Goal: Book appointment/travel/reservation

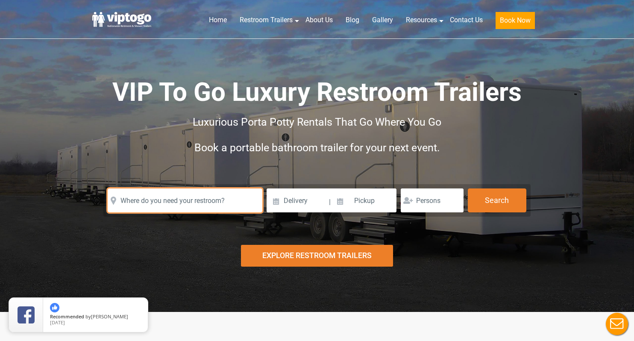
click at [200, 195] on input "text" at bounding box center [185, 200] width 155 height 24
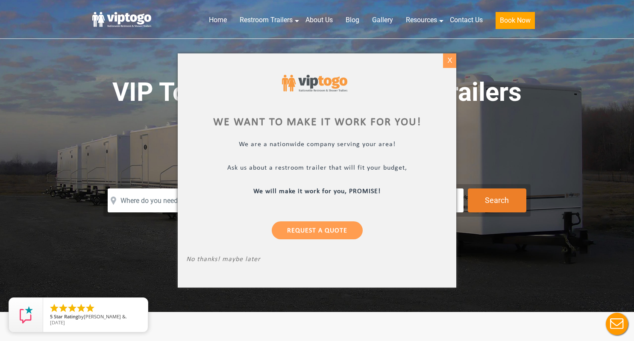
click at [449, 57] on div "X" at bounding box center [449, 60] width 13 height 15
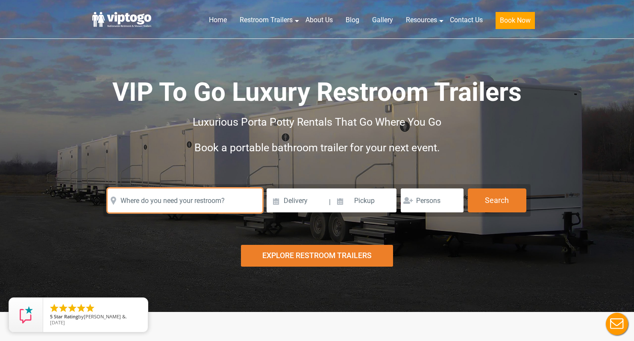
click at [214, 190] on input "text" at bounding box center [185, 200] width 155 height 24
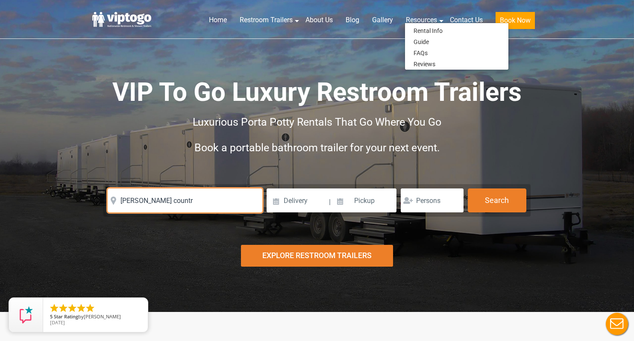
drag, startPoint x: 199, startPoint y: 201, endPoint x: 124, endPoint y: 201, distance: 74.7
click at [124, 201] on input "[PERSON_NAME] countr" at bounding box center [185, 200] width 155 height 24
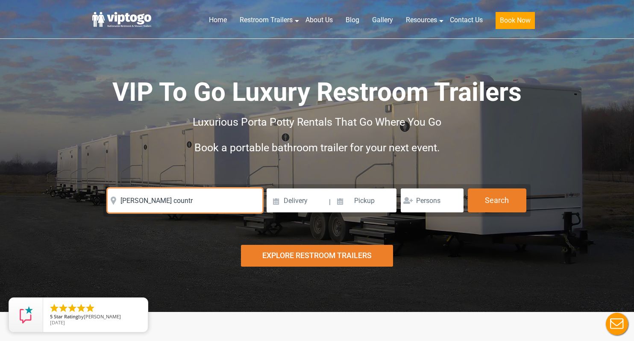
type input "k"
paste input "[STREET_ADDRESS][PERSON_NAME]"
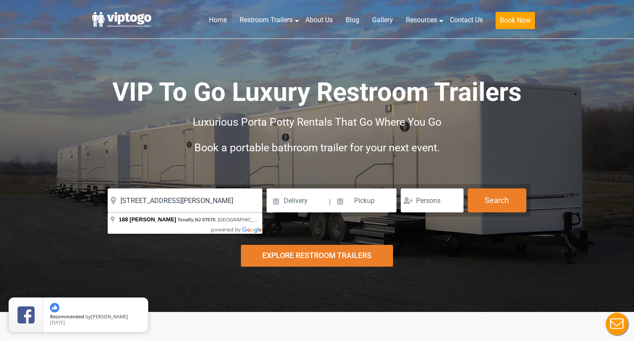
type input "[STREET_ADDRESS][PERSON_NAME]"
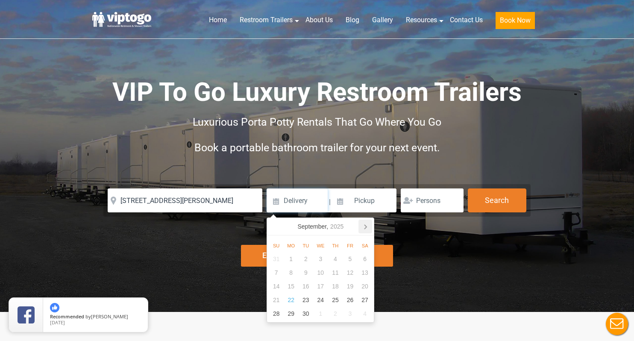
click at [366, 227] on icon at bounding box center [365, 227] width 2 height 4
click at [306, 272] on div "7" at bounding box center [305, 273] width 15 height 14
type input "[DATE]"
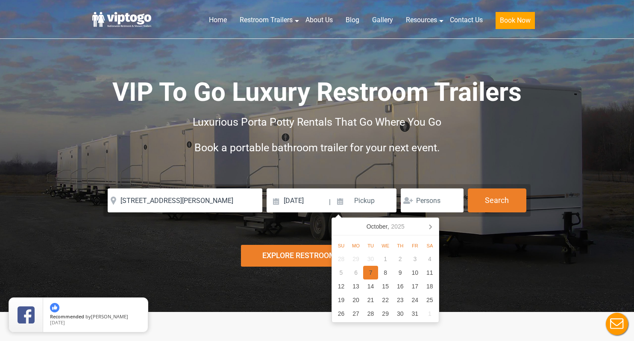
click at [373, 274] on div "7" at bounding box center [370, 273] width 15 height 14
type input "[DATE]"
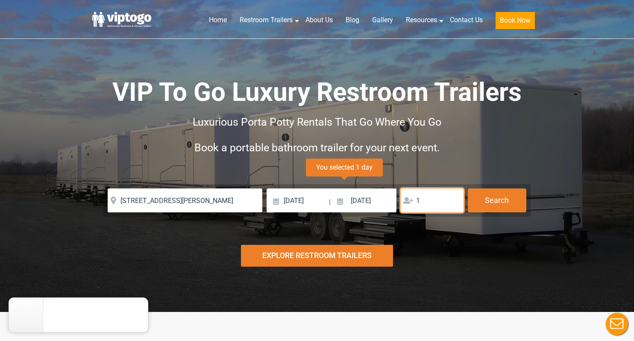
click at [453, 198] on input "1" at bounding box center [431, 200] width 63 height 24
click at [453, 198] on input "2" at bounding box center [431, 200] width 63 height 24
click at [453, 198] on input "3" at bounding box center [431, 200] width 63 height 24
click at [453, 198] on input "4" at bounding box center [431, 200] width 63 height 24
click at [453, 198] on input "5" at bounding box center [431, 200] width 63 height 24
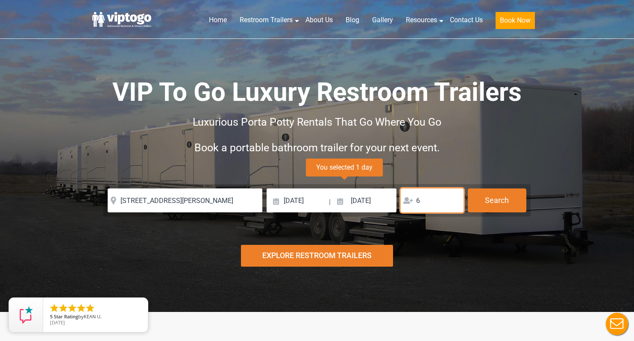
type input "6"
click at [453, 198] on input "6" at bounding box center [431, 200] width 63 height 24
click at [493, 201] on button "Search" at bounding box center [496, 199] width 58 height 23
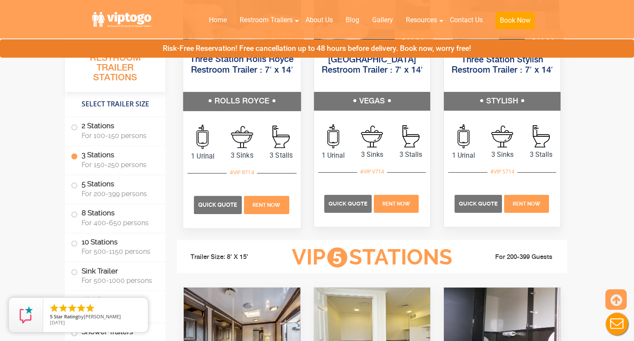
scroll to position [1006, 0]
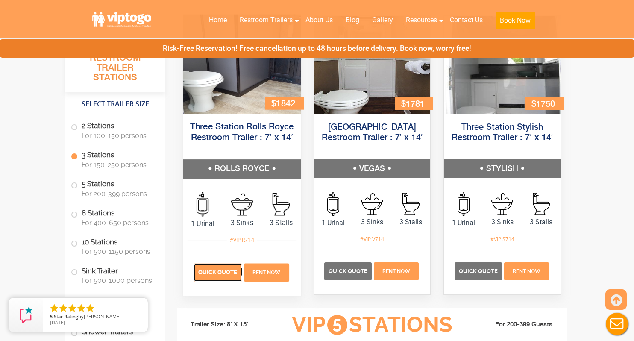
click at [230, 273] on span "Quick Quote" at bounding box center [217, 272] width 39 height 6
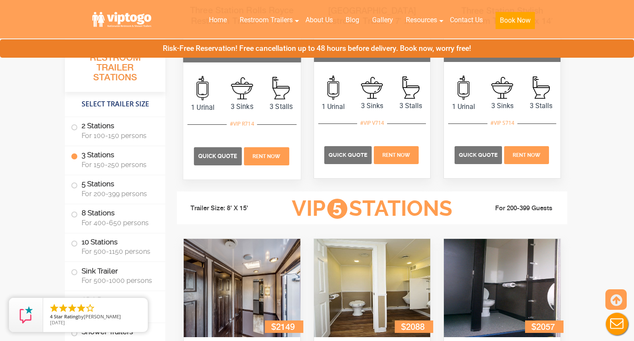
scroll to position [977, 0]
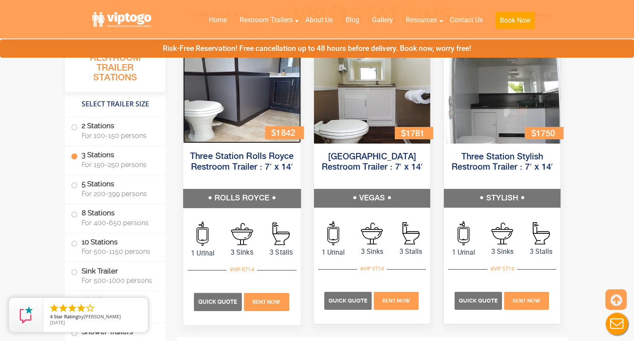
click at [268, 101] on img at bounding box center [241, 93] width 117 height 99
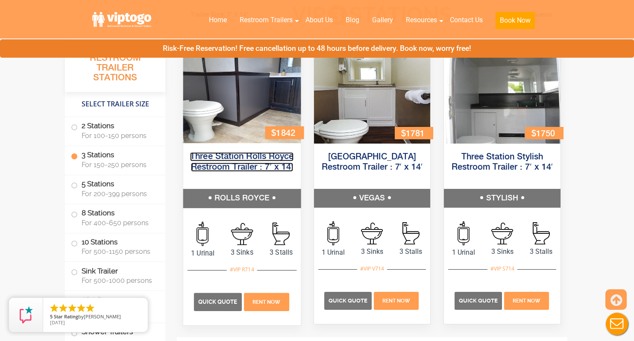
click at [262, 166] on link "Three Station Rolls Royce Restroom Trailer : 7′ x 14′" at bounding box center [241, 161] width 103 height 19
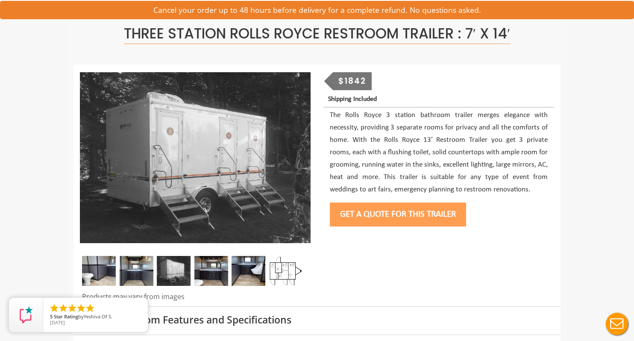
scroll to position [56, 0]
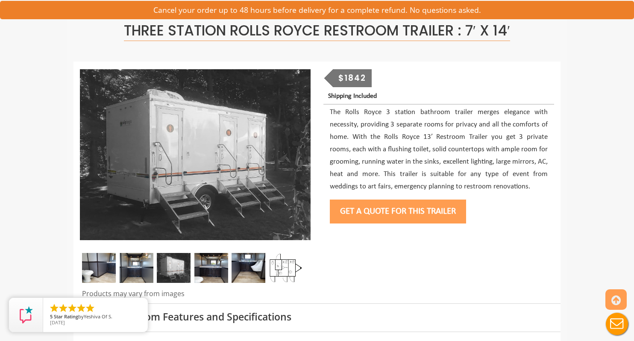
click at [130, 274] on img at bounding box center [137, 268] width 34 height 30
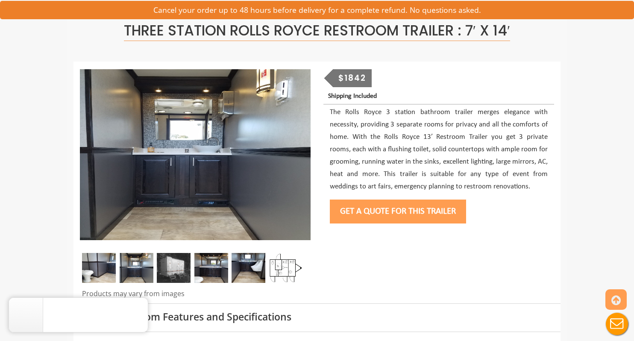
click at [103, 273] on img at bounding box center [99, 268] width 34 height 30
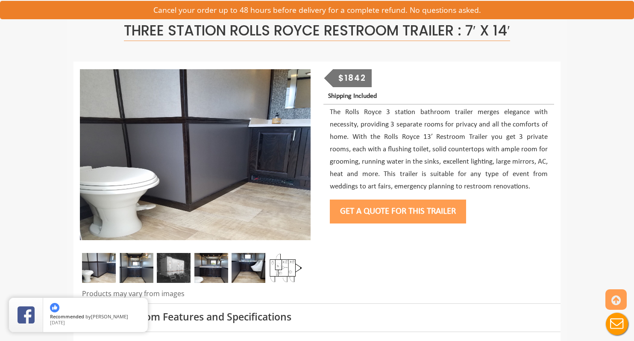
click at [143, 270] on img at bounding box center [137, 268] width 34 height 30
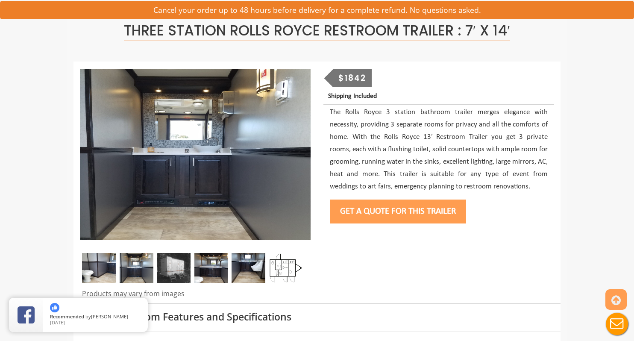
click at [161, 271] on img at bounding box center [174, 268] width 34 height 30
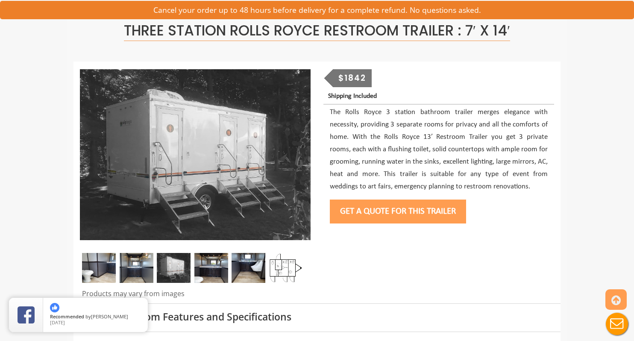
click at [181, 271] on img at bounding box center [174, 268] width 34 height 30
click at [209, 267] on img at bounding box center [211, 268] width 34 height 30
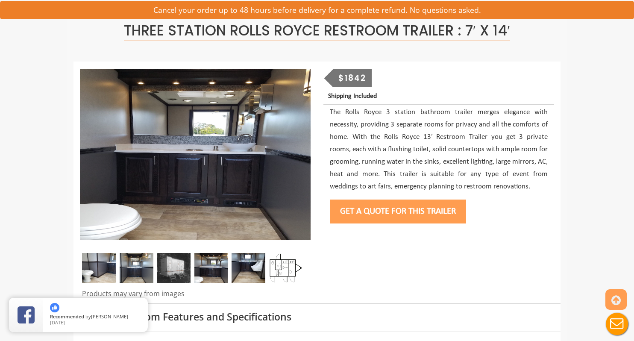
click at [244, 269] on img at bounding box center [248, 268] width 34 height 30
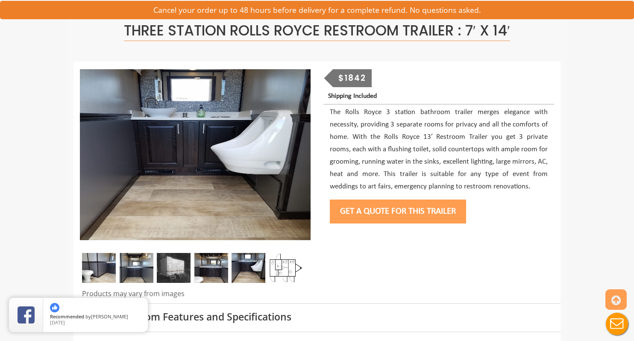
click at [214, 269] on img at bounding box center [211, 268] width 34 height 30
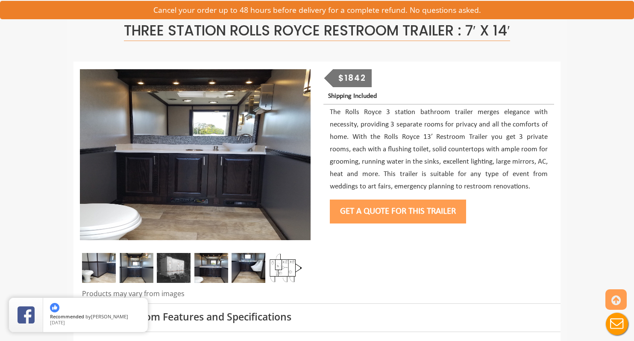
click at [185, 271] on img at bounding box center [174, 268] width 34 height 30
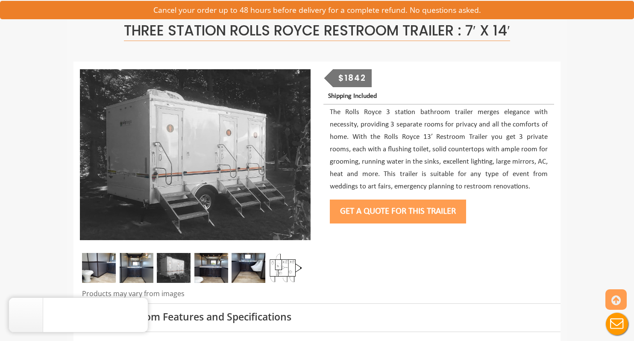
click at [215, 272] on img at bounding box center [211, 268] width 34 height 30
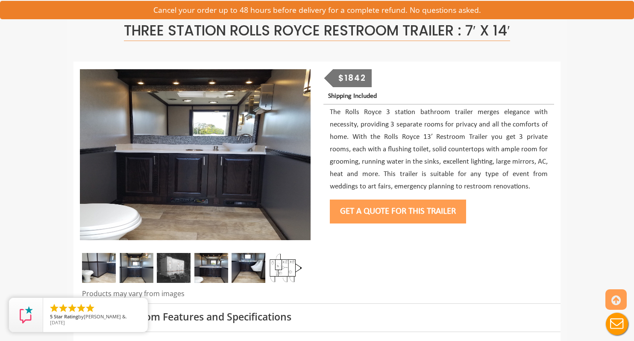
click at [235, 272] on img at bounding box center [248, 268] width 34 height 30
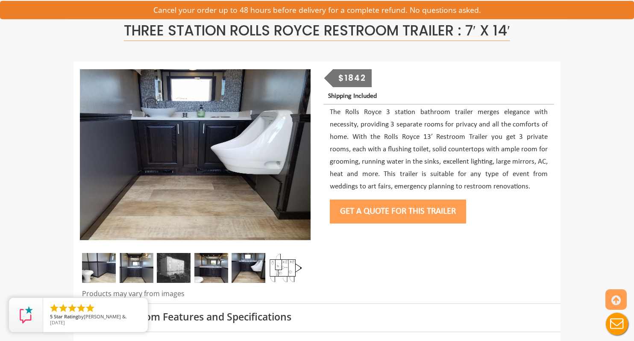
click at [133, 266] on img at bounding box center [137, 268] width 34 height 30
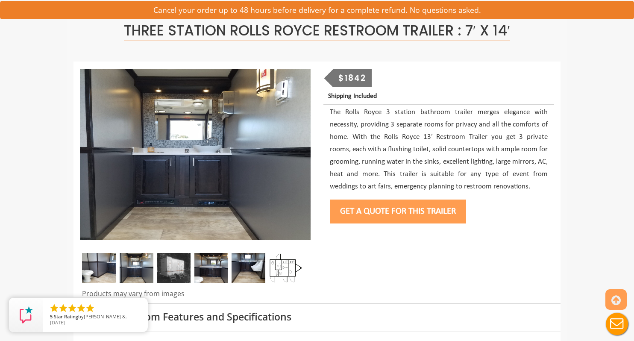
click at [104, 266] on img at bounding box center [99, 268] width 34 height 30
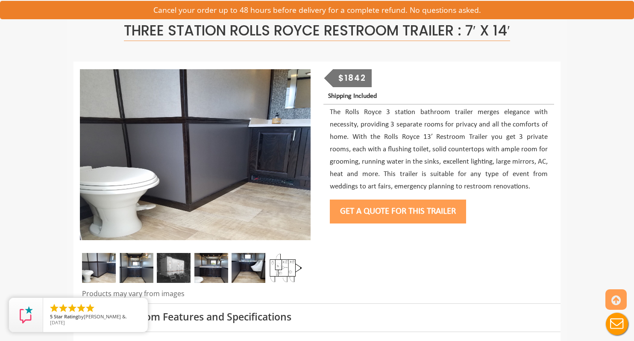
click at [131, 270] on img at bounding box center [137, 268] width 34 height 30
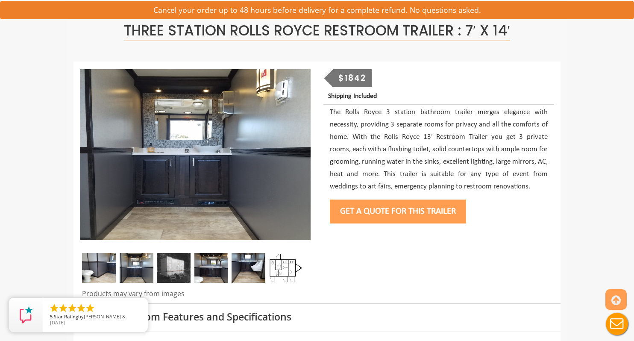
click at [92, 260] on img at bounding box center [99, 268] width 34 height 30
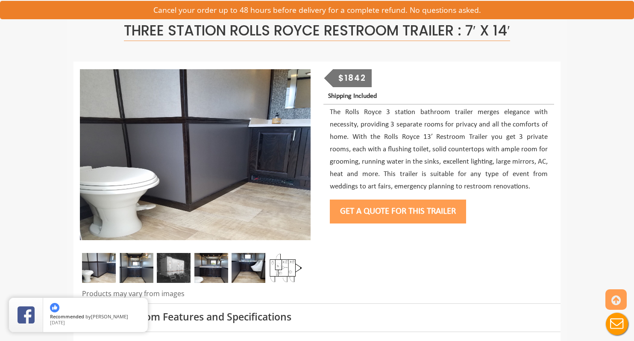
click at [80, 266] on div at bounding box center [195, 270] width 231 height 34
click at [189, 275] on img at bounding box center [174, 268] width 34 height 30
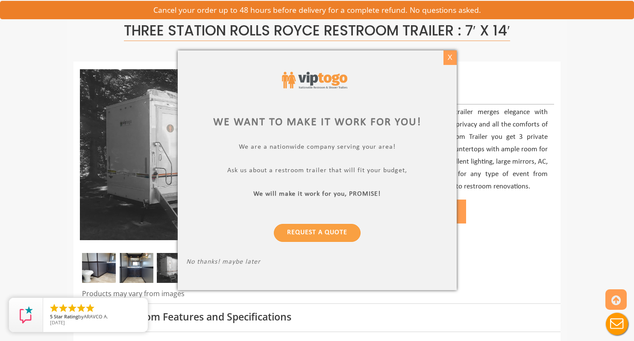
click at [454, 54] on div "X" at bounding box center [449, 57] width 13 height 15
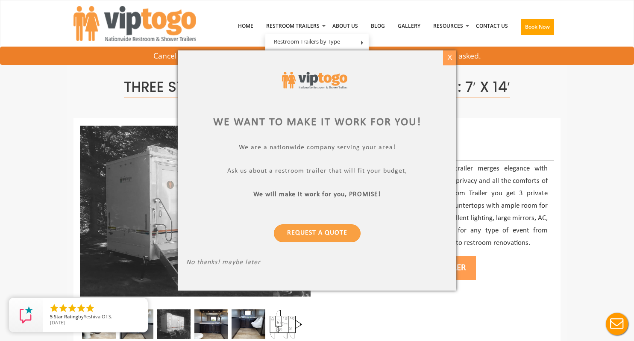
click at [449, 60] on div "X" at bounding box center [449, 57] width 13 height 15
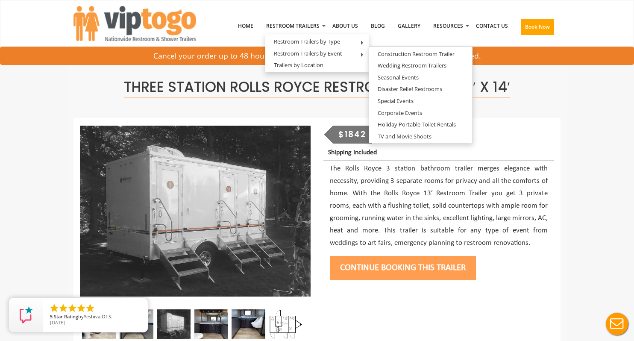
click at [280, 111] on div "Three Station Rolls Royce Restroom Trailer : 7′ x 14′" at bounding box center [316, 86] width 487 height 63
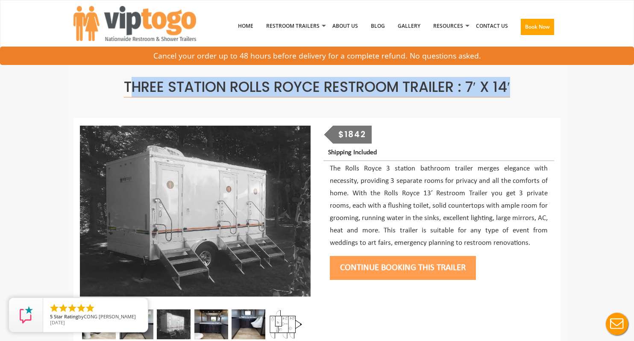
drag, startPoint x: 124, startPoint y: 86, endPoint x: 597, endPoint y: 99, distance: 473.6
copy div "hree Station Rolls Royce Restroom Trailer : 7′ x 14′"
